Goal: Transaction & Acquisition: Subscribe to service/newsletter

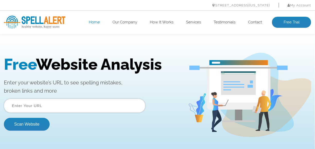
click at [59, 106] on input "text" at bounding box center [74, 105] width 141 height 14
click at [84, 104] on input "text" at bounding box center [74, 105] width 141 height 14
paste input "https://www.maidenheadpaintingclub.co.uk/"
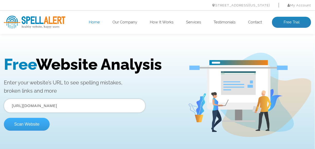
type input "https://www.maidenheadpaintingclub.co.uk/"
click at [33, 122] on button "Scan Website" at bounding box center [27, 123] width 46 height 13
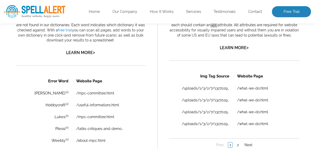
scroll to position [334, 0]
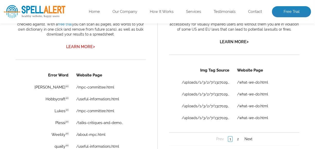
click at [80, 49] on link "Learn More >" at bounding box center [80, 46] width 29 height 5
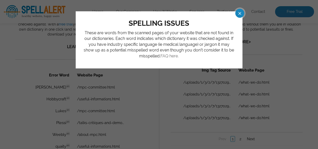
click at [168, 55] on link "FAQ here." at bounding box center [170, 55] width 18 height 5
click at [240, 12] on span at bounding box center [235, 13] width 9 height 9
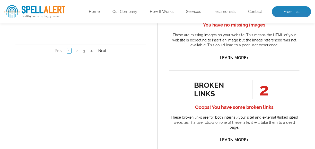
scroll to position [503, 0]
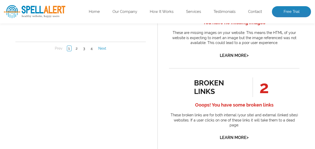
click at [101, 48] on link "Next" at bounding box center [102, 48] width 11 height 5
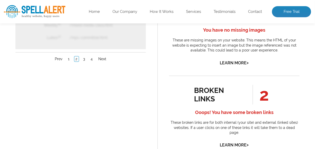
scroll to position [493, 0]
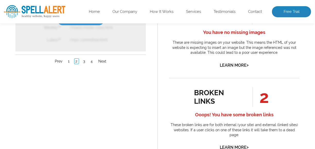
click at [75, 16] on link "Get Free Trial" at bounding box center [80, 20] width 47 height 11
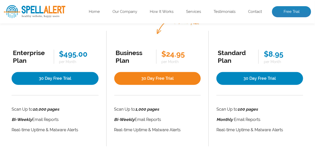
scroll to position [99, 0]
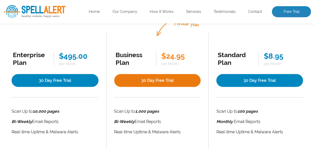
click at [157, 80] on link "30 Day Free Trial" at bounding box center [157, 80] width 87 height 13
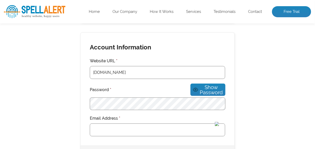
scroll to position [143, 0]
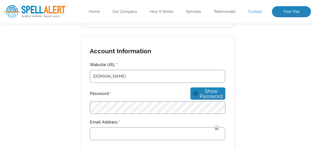
click at [253, 13] on link "Contact" at bounding box center [255, 11] width 14 height 5
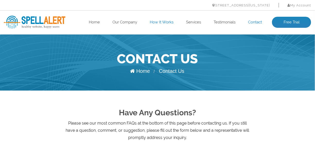
click at [163, 22] on link "How It Works" at bounding box center [162, 22] width 24 height 5
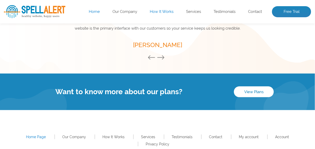
scroll to position [784, 0]
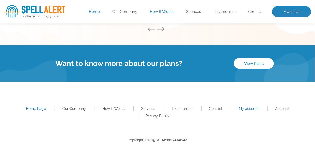
click at [250, 109] on link "My account" at bounding box center [249, 108] width 20 height 4
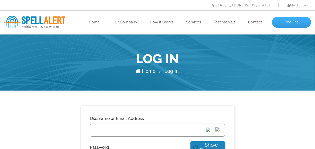
click at [289, 23] on link "Free Trial" at bounding box center [291, 22] width 39 height 11
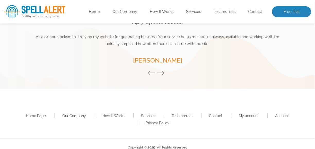
scroll to position [782, 0]
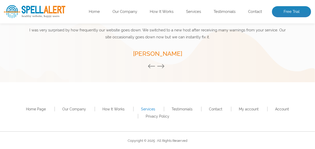
click at [146, 108] on link "Services" at bounding box center [148, 109] width 14 height 4
